Goal: Information Seeking & Learning: Learn about a topic

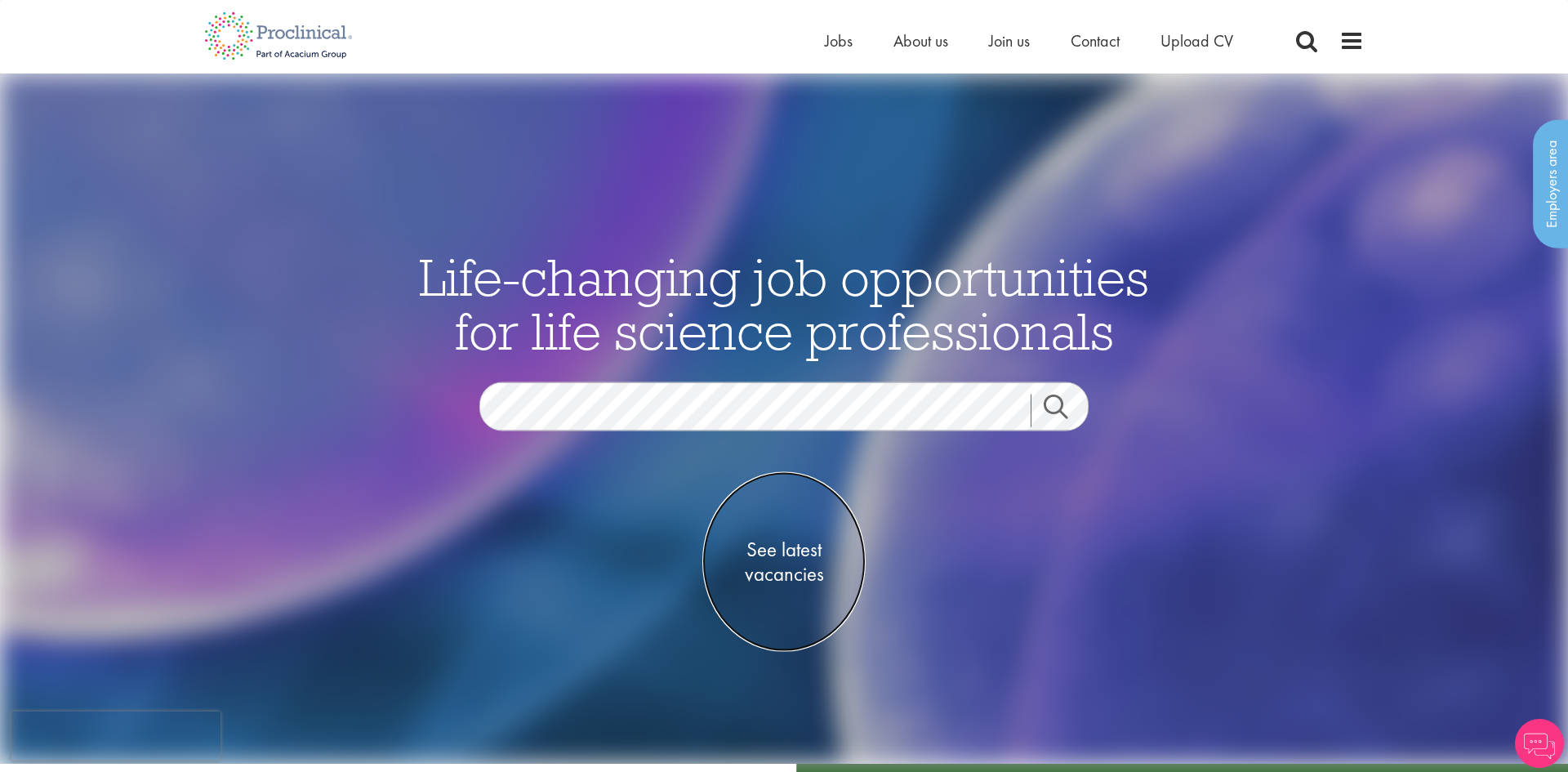
click at [805, 555] on span "See latest vacancies" at bounding box center [784, 561] width 163 height 49
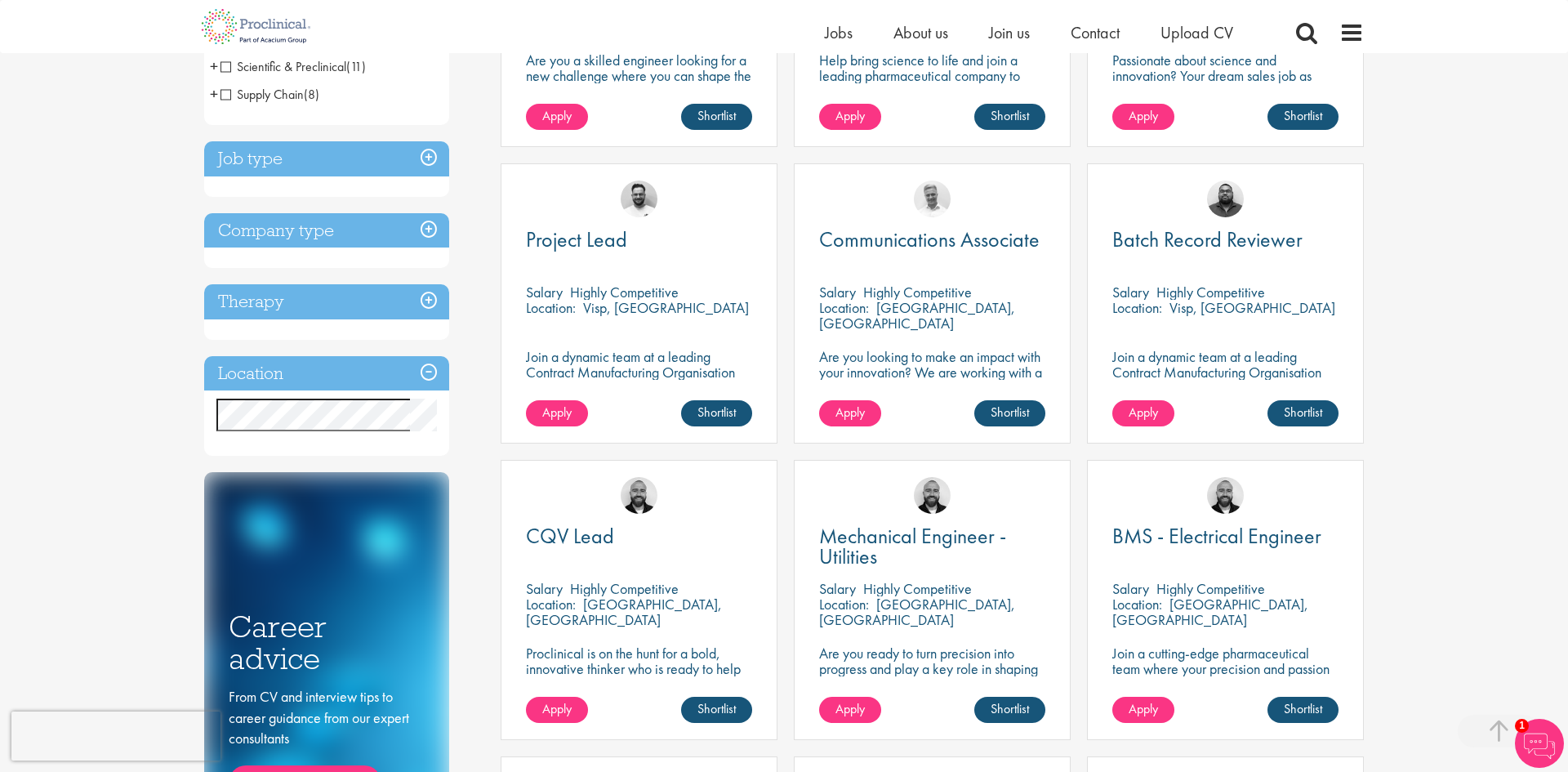
scroll to position [503, 0]
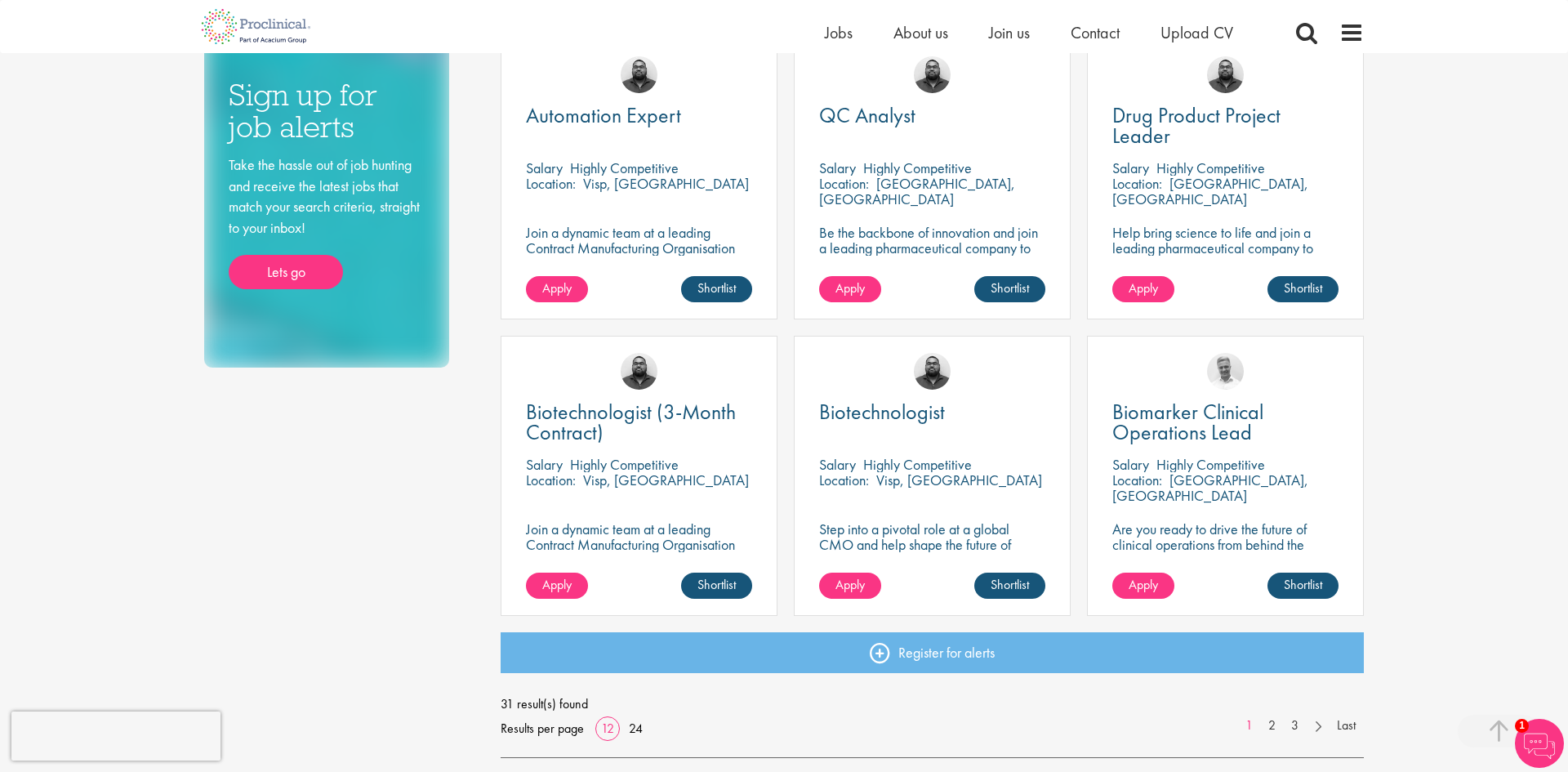
scroll to position [1299, 0]
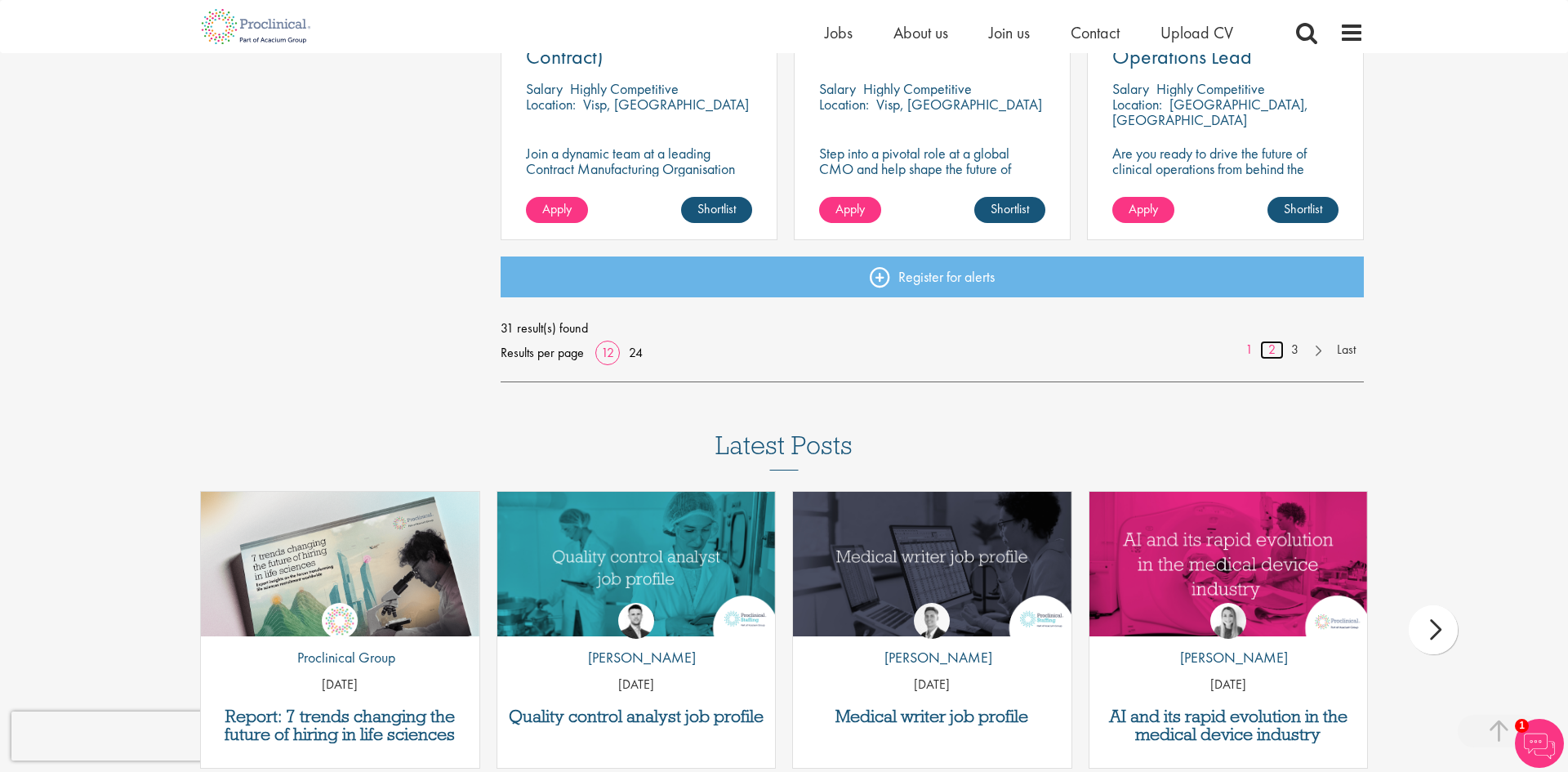
click at [1270, 353] on link "2" at bounding box center [1272, 349] width 24 height 19
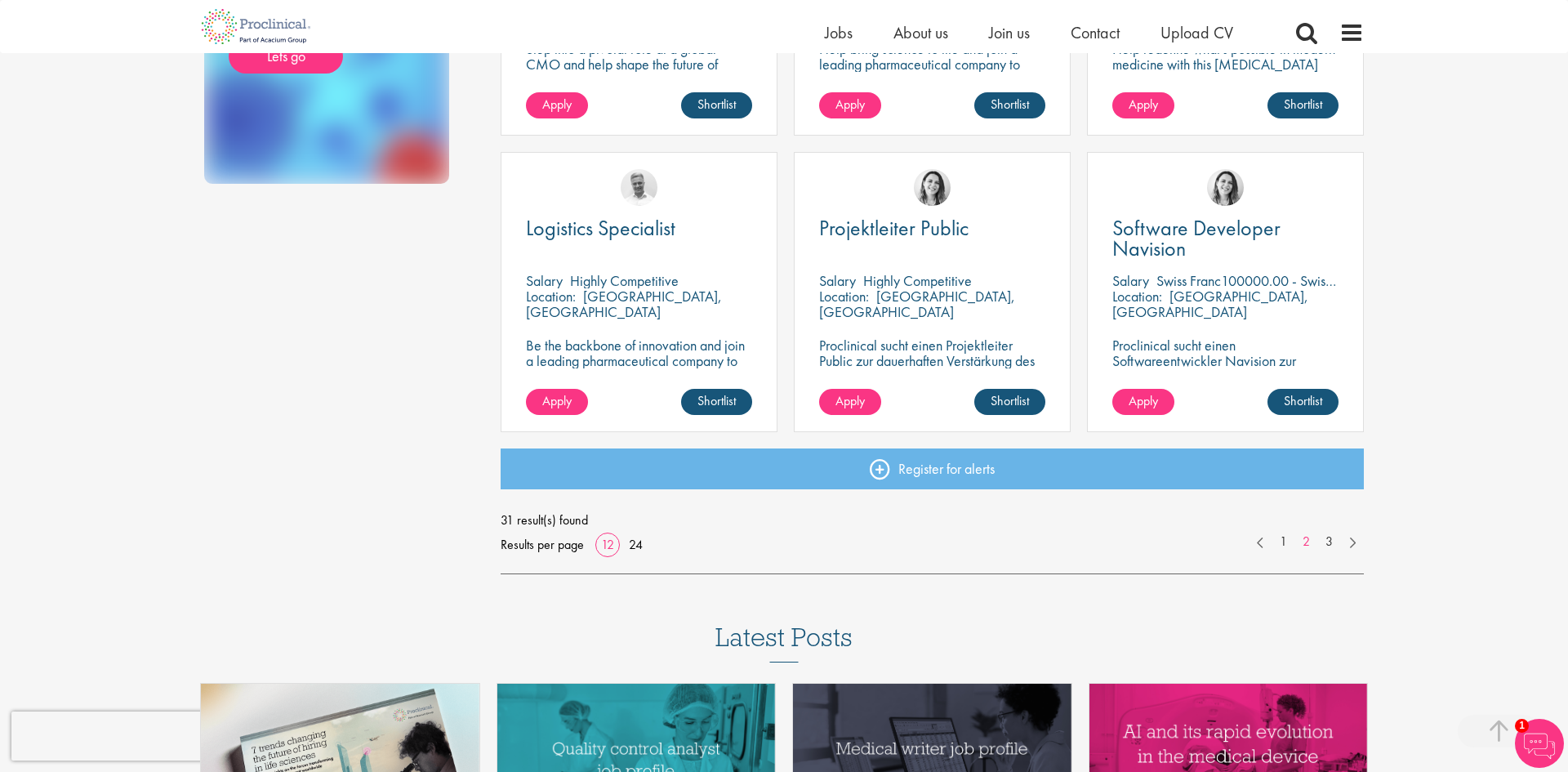
scroll to position [1156, 0]
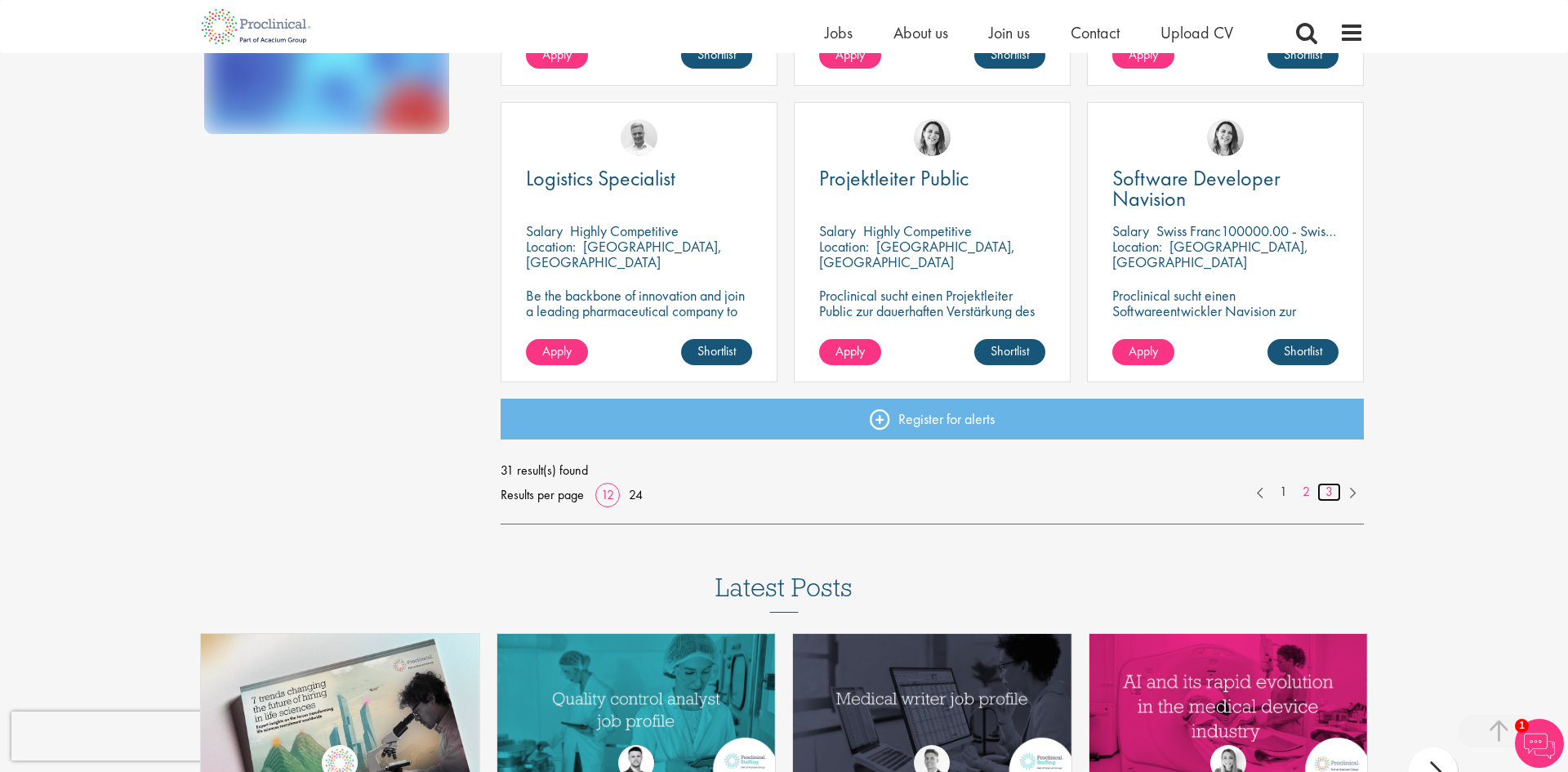
click at [1332, 492] on link "3" at bounding box center [1330, 492] width 24 height 19
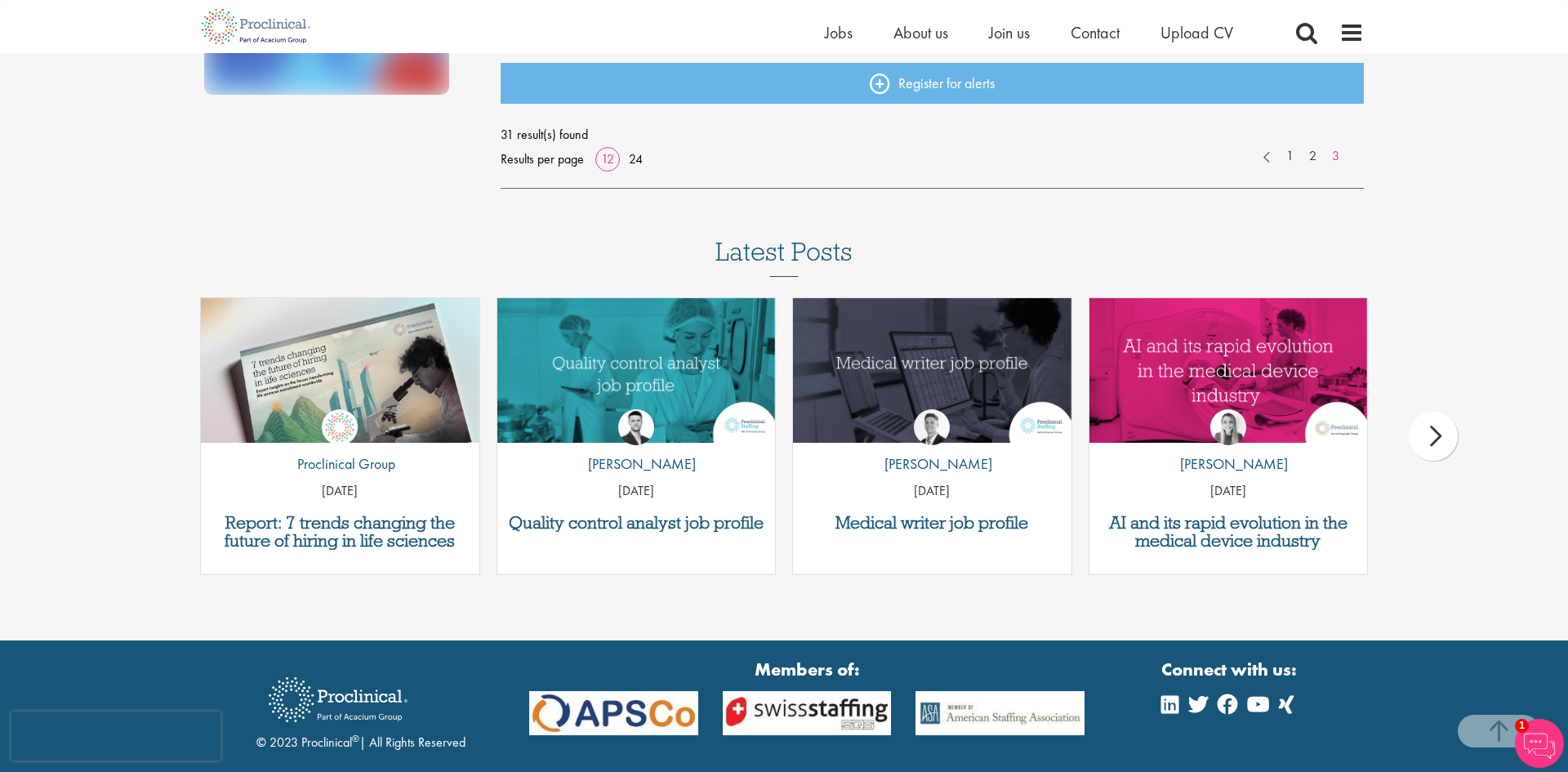
scroll to position [1303, 0]
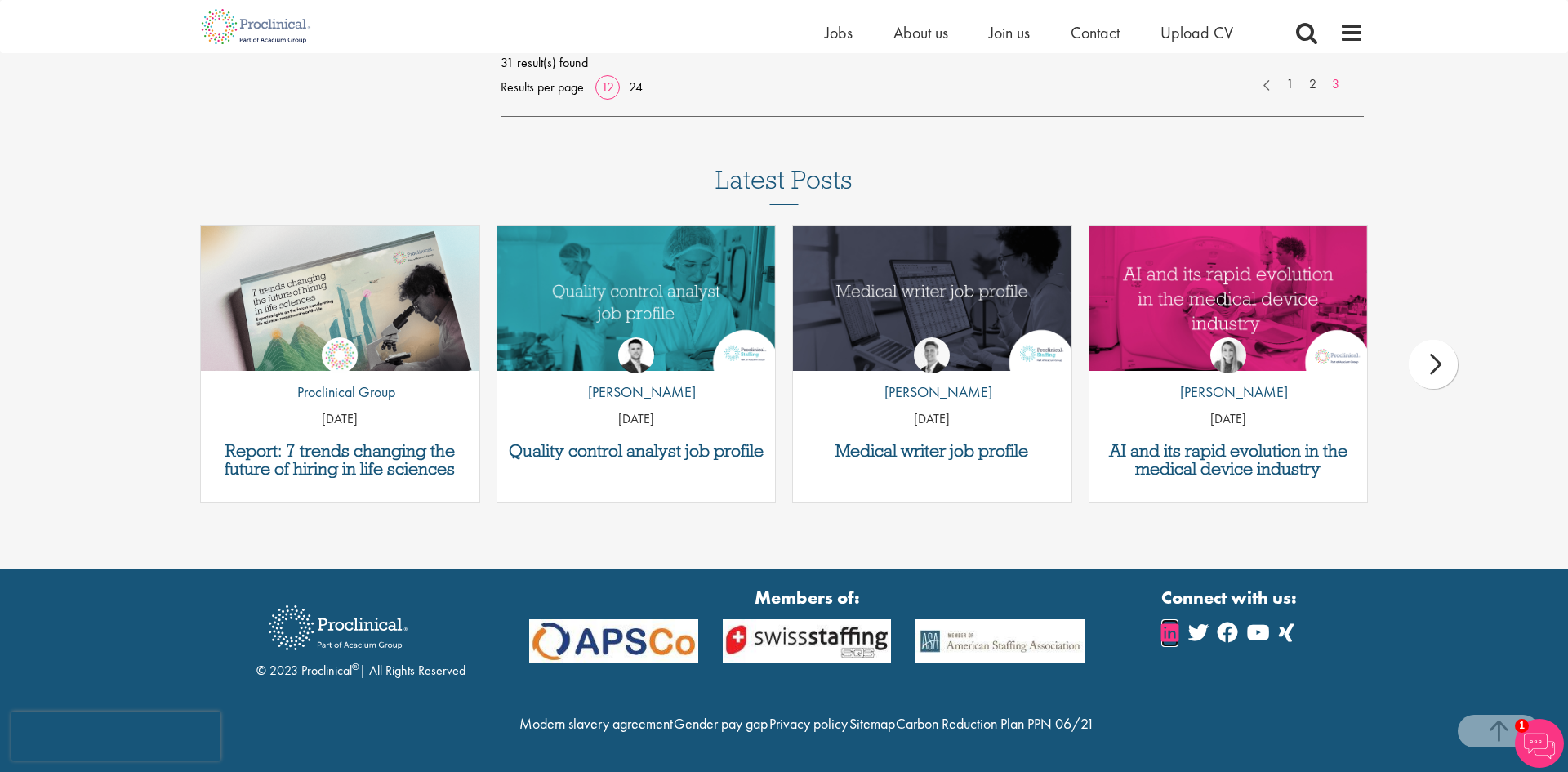
click at [1175, 623] on icon at bounding box center [1169, 632] width 17 height 20
